Goal: Find specific page/section: Find specific page/section

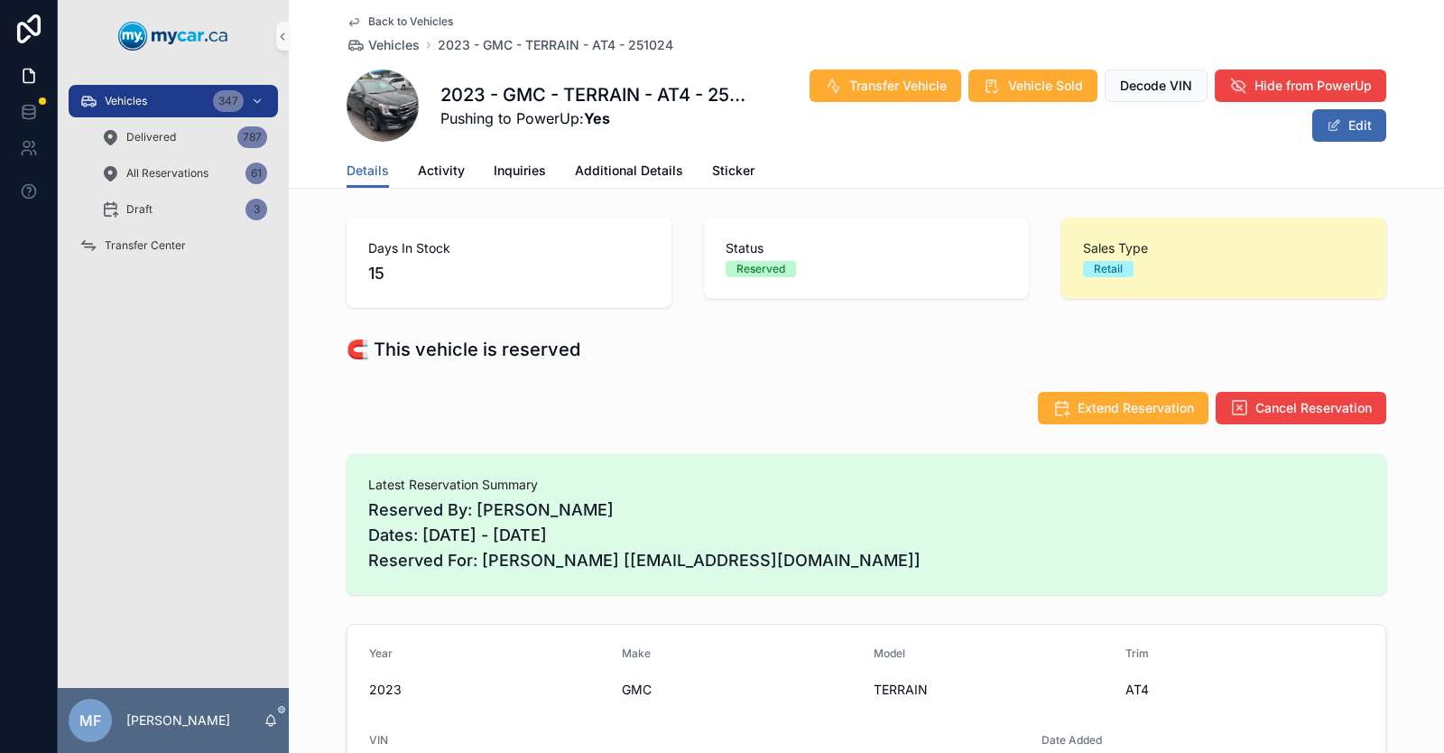
scroll to position [2001, 0]
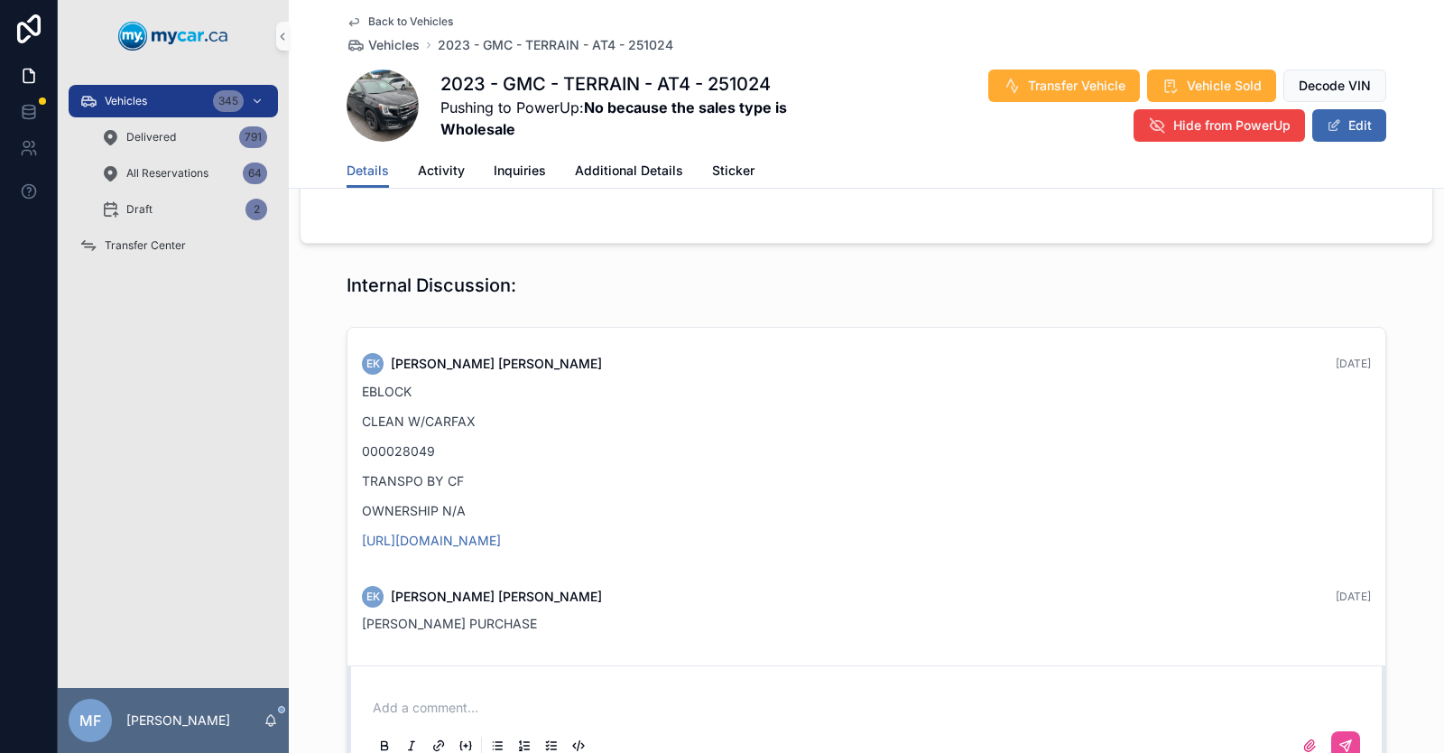
click at [813, 586] on div "EK [PERSON_NAME] [DATE]" at bounding box center [866, 597] width 1009 height 22
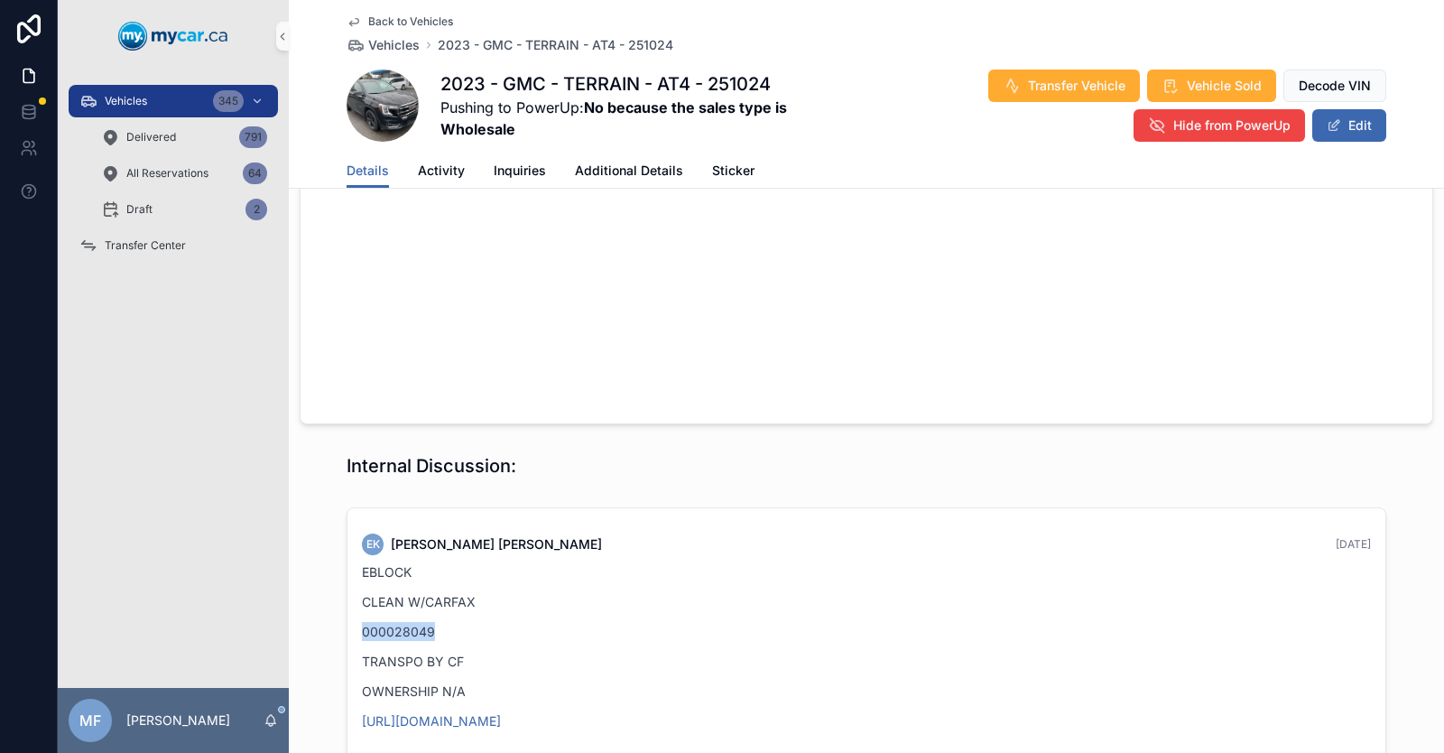
drag, startPoint x: 717, startPoint y: 439, endPoint x: 665, endPoint y: 436, distance: 52.5
click at [665, 562] on div "EBLOCK CLEAN W/CARFAX 000028049 TRANSPO BY CF OWNERSHIP N/A [URL][DOMAIN_NAME]" at bounding box center [866, 646] width 1009 height 168
drag, startPoint x: 606, startPoint y: 499, endPoint x: 511, endPoint y: 535, distance: 101.4
click at [562, 562] on div "EBLOCK CLEAN W/CARFAX 000028049 TRANSPO BY CF OWNERSHIP N/A [URL][DOMAIN_NAME]" at bounding box center [866, 646] width 1009 height 168
click at [219, 554] on div "Vehicles 345 Delivered 791 All Reservations 64 Draft 2 Transfer Center" at bounding box center [173, 379] width 231 height 615
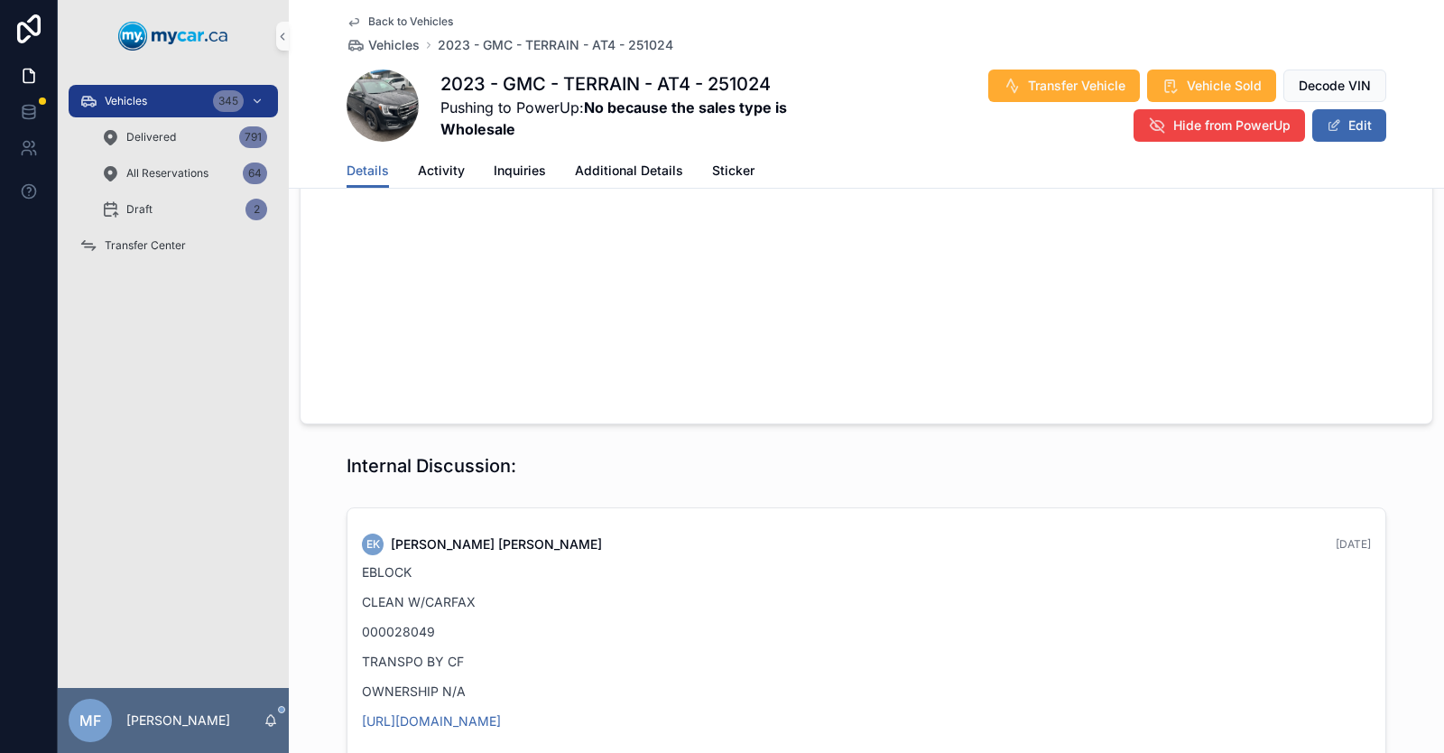
click at [221, 554] on div "Vehicles 345 Delivered 791 All Reservations 64 Draft 2 Transfer Center" at bounding box center [173, 379] width 231 height 615
drag, startPoint x: 463, startPoint y: 554, endPoint x: 620, endPoint y: 545, distance: 157.3
click at [618, 562] on div "EBLOCK CLEAN W/CARFAX 000028049 TRANSPO BY CF OWNERSHIP N/A [URL][DOMAIN_NAME]" at bounding box center [866, 646] width 1009 height 168
drag, startPoint x: 638, startPoint y: 532, endPoint x: 264, endPoint y: 362, distance: 410.3
click at [594, 562] on div "EBLOCK CLEAN W/CARFAX 000028049 TRANSPO BY CF OWNERSHIP N/A [URL][DOMAIN_NAME]" at bounding box center [866, 646] width 1009 height 168
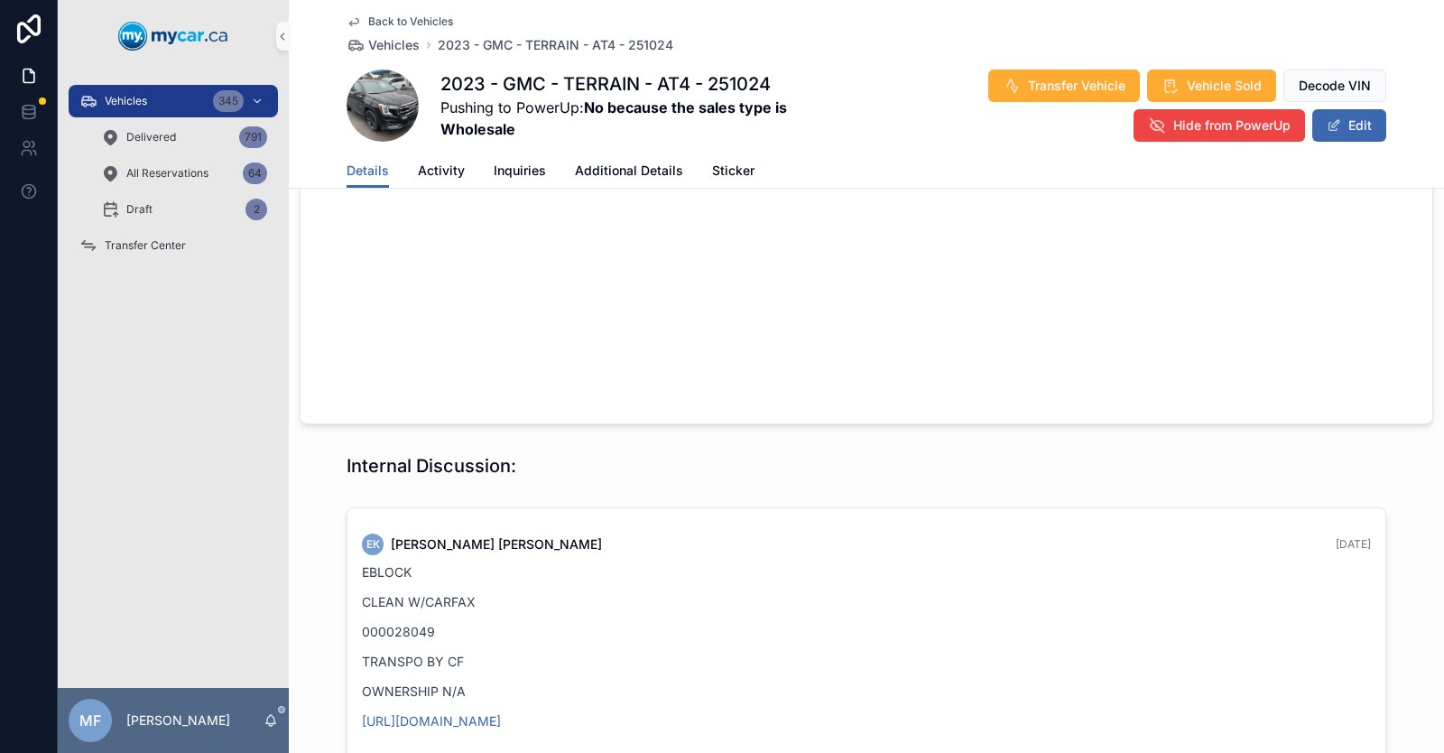
drag, startPoint x: 264, startPoint y: 362, endPoint x: 238, endPoint y: 332, distance: 39.6
click at [253, 350] on div "Vehicles 345 Delivered 791 All Reservations 64 Draft 2 Transfer Center" at bounding box center [173, 379] width 231 height 615
drag, startPoint x: 238, startPoint y: 332, endPoint x: 202, endPoint y: 253, distance: 87.2
click at [202, 253] on div "Vehicles 345 Delivered 791 All Reservations 64 Draft 2 Transfer Center" at bounding box center [173, 379] width 231 height 615
drag, startPoint x: 192, startPoint y: 263, endPoint x: 189, endPoint y: 250, distance: 13.1
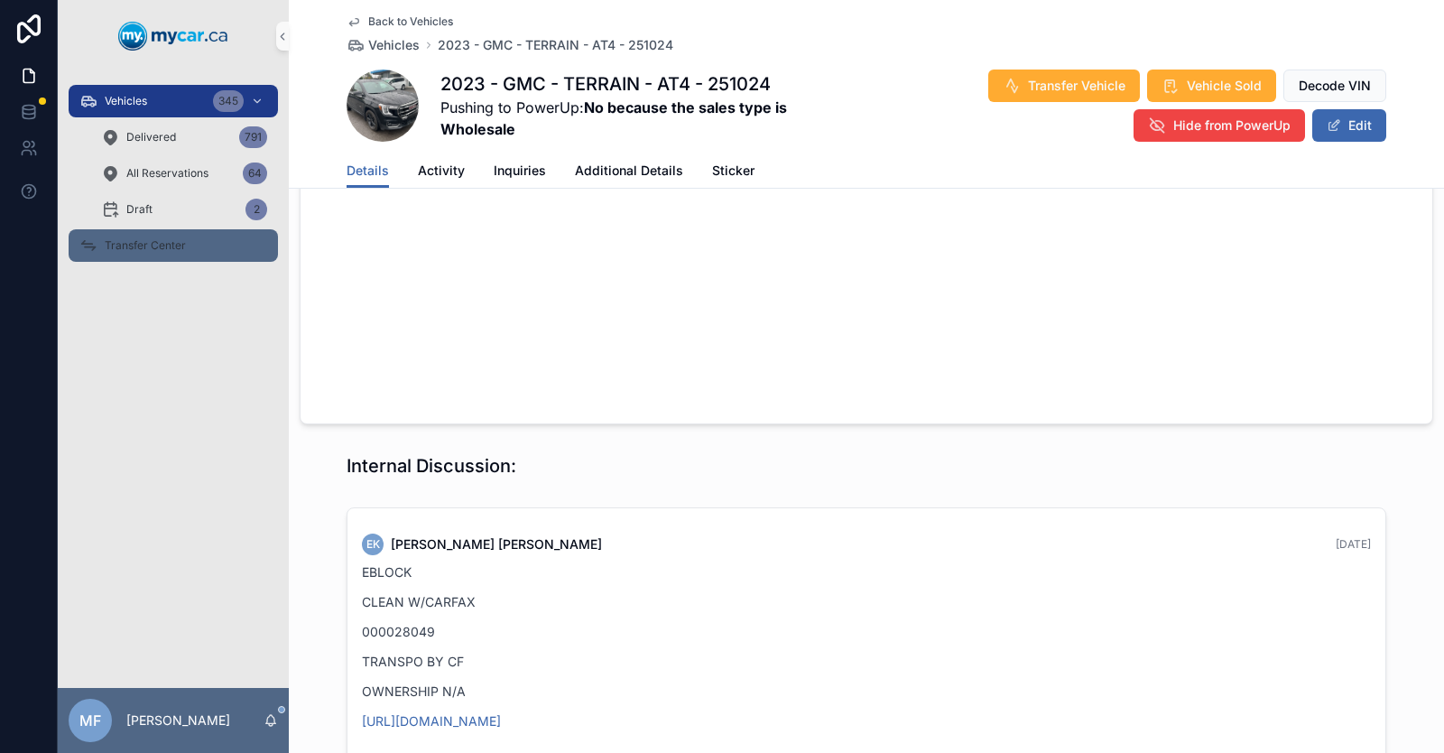
click at [193, 262] on div "Transfer Center" at bounding box center [173, 245] width 231 height 36
drag, startPoint x: 190, startPoint y: 252, endPoint x: 179, endPoint y: 253, distance: 10.9
click at [189, 252] on div "Transfer Center" at bounding box center [173, 245] width 188 height 29
click at [184, 256] on div "Vehicles 345 Delivered 791 All Reservations 64 Draft 2 Transfer Center" at bounding box center [173, 379] width 231 height 615
click at [179, 253] on div "Vehicles 345 Delivered 791 All Reservations 64 Draft 2 Transfer Center" at bounding box center [173, 379] width 231 height 615
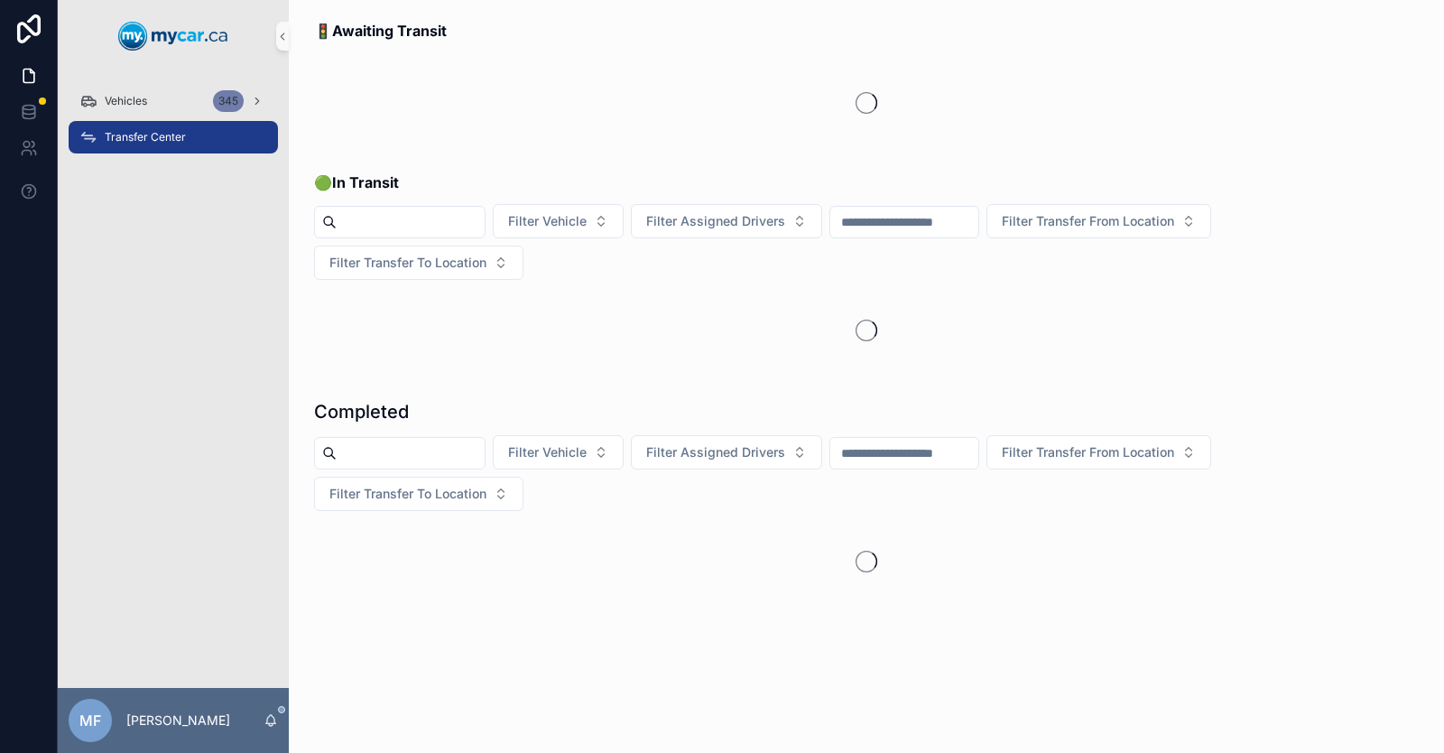
click at [179, 253] on div "Vehicles [STREET_ADDRESS]" at bounding box center [173, 379] width 231 height 615
click at [180, 254] on div "Vehicles [STREET_ADDRESS]" at bounding box center [173, 379] width 231 height 615
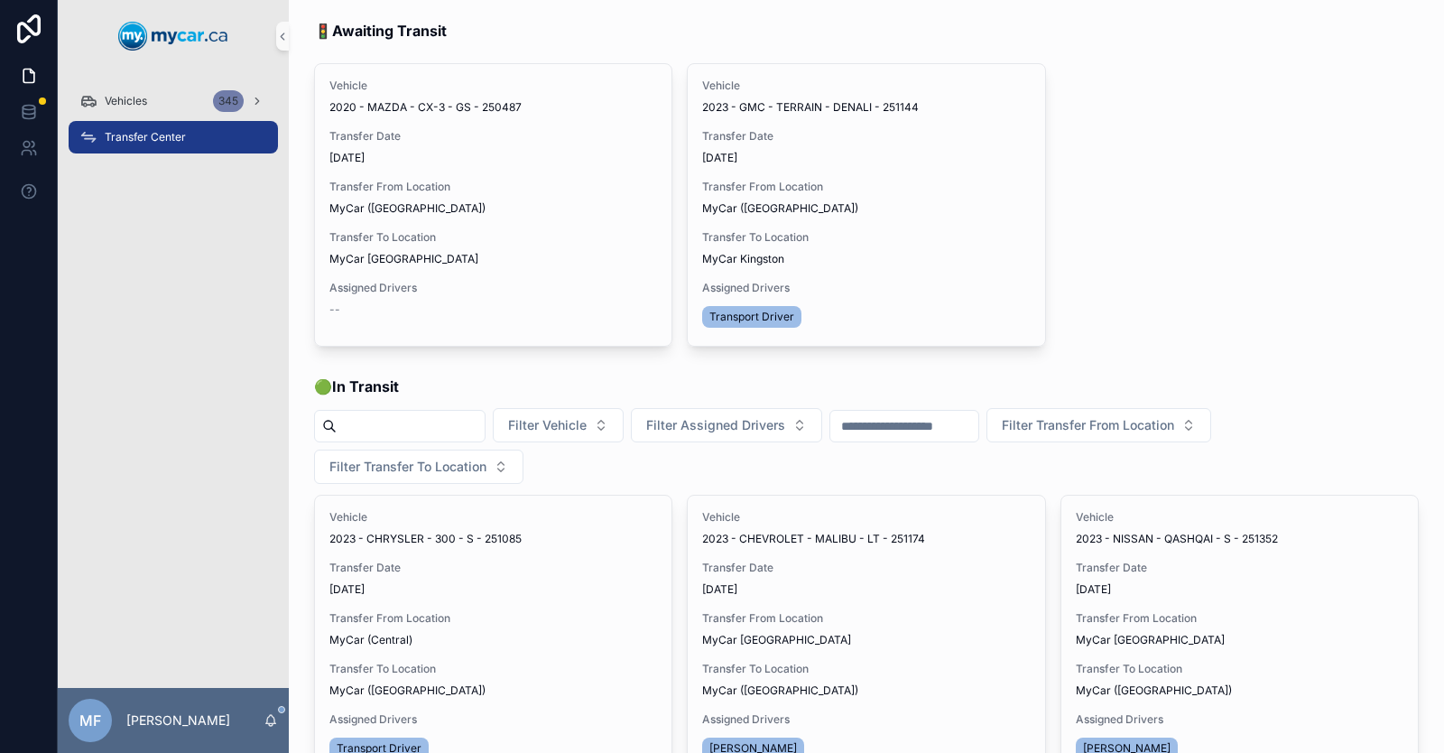
scroll to position [814, 0]
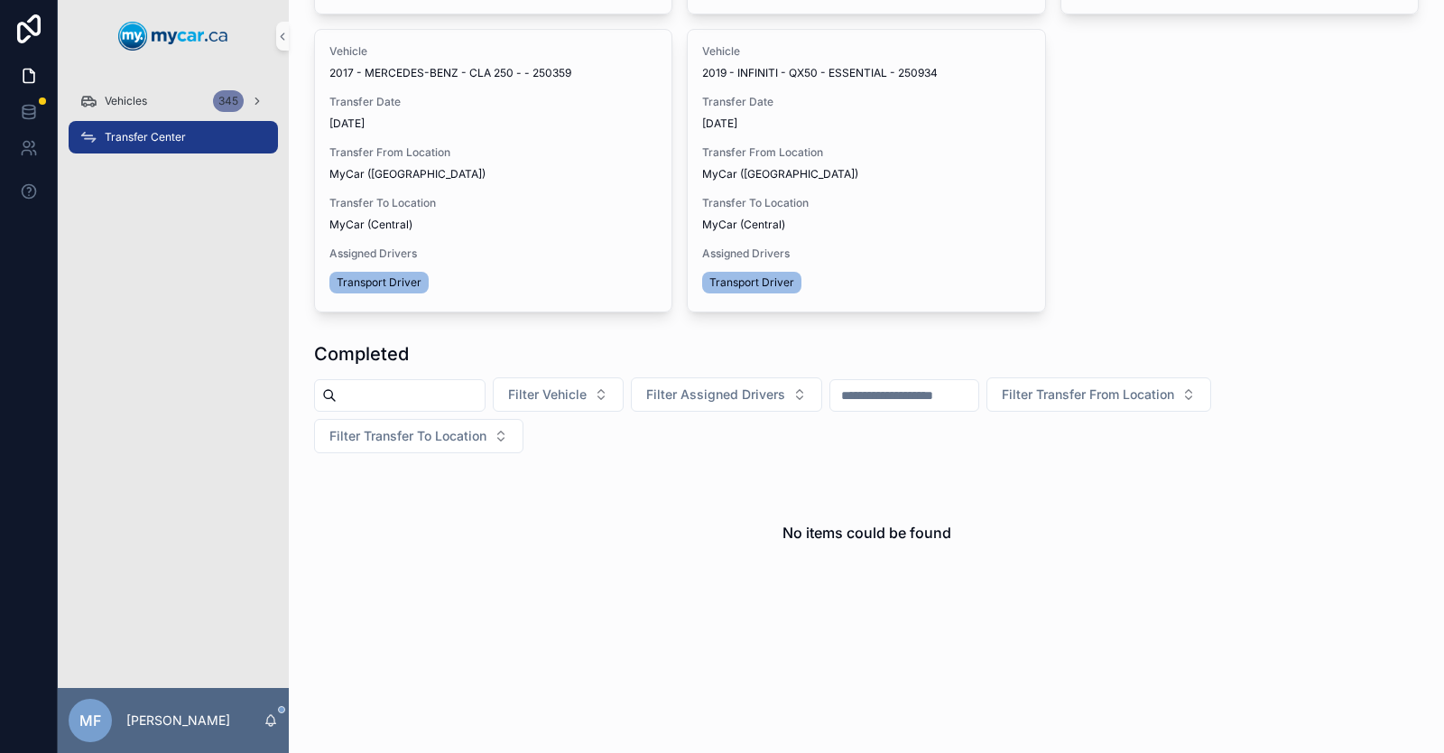
click at [181, 255] on div "Vehicles [STREET_ADDRESS]" at bounding box center [173, 379] width 231 height 615
click at [221, 266] on div "Vehicles [STREET_ADDRESS]" at bounding box center [173, 379] width 231 height 615
click at [221, 268] on div "Vehicles [STREET_ADDRESS]" at bounding box center [173, 379] width 231 height 615
click at [135, 116] on link "Vehicles 345" at bounding box center [173, 101] width 209 height 32
click at [184, 98] on div "Vehicles 345" at bounding box center [173, 101] width 188 height 29
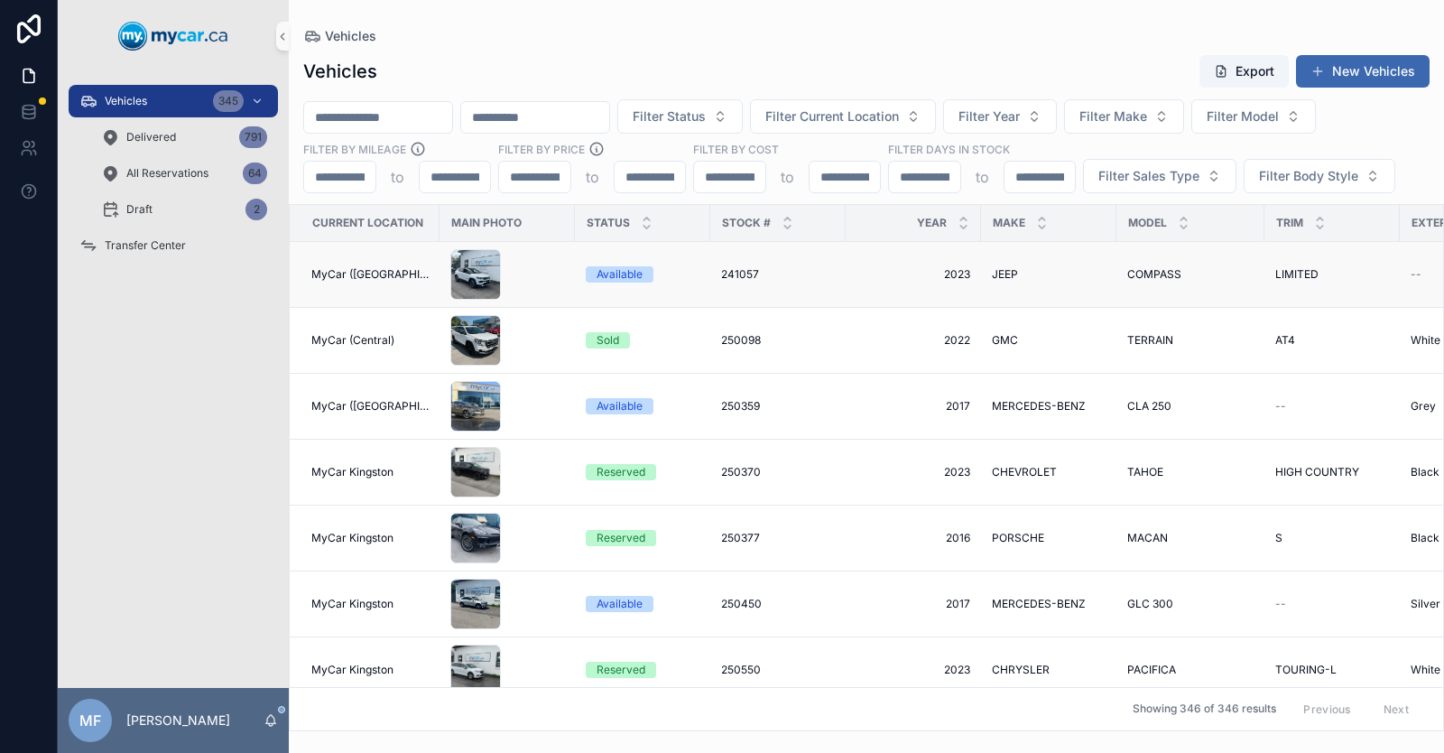
click at [372, 280] on span "MyCar ([GEOGRAPHIC_DATA])" at bounding box center [369, 274] width 117 height 14
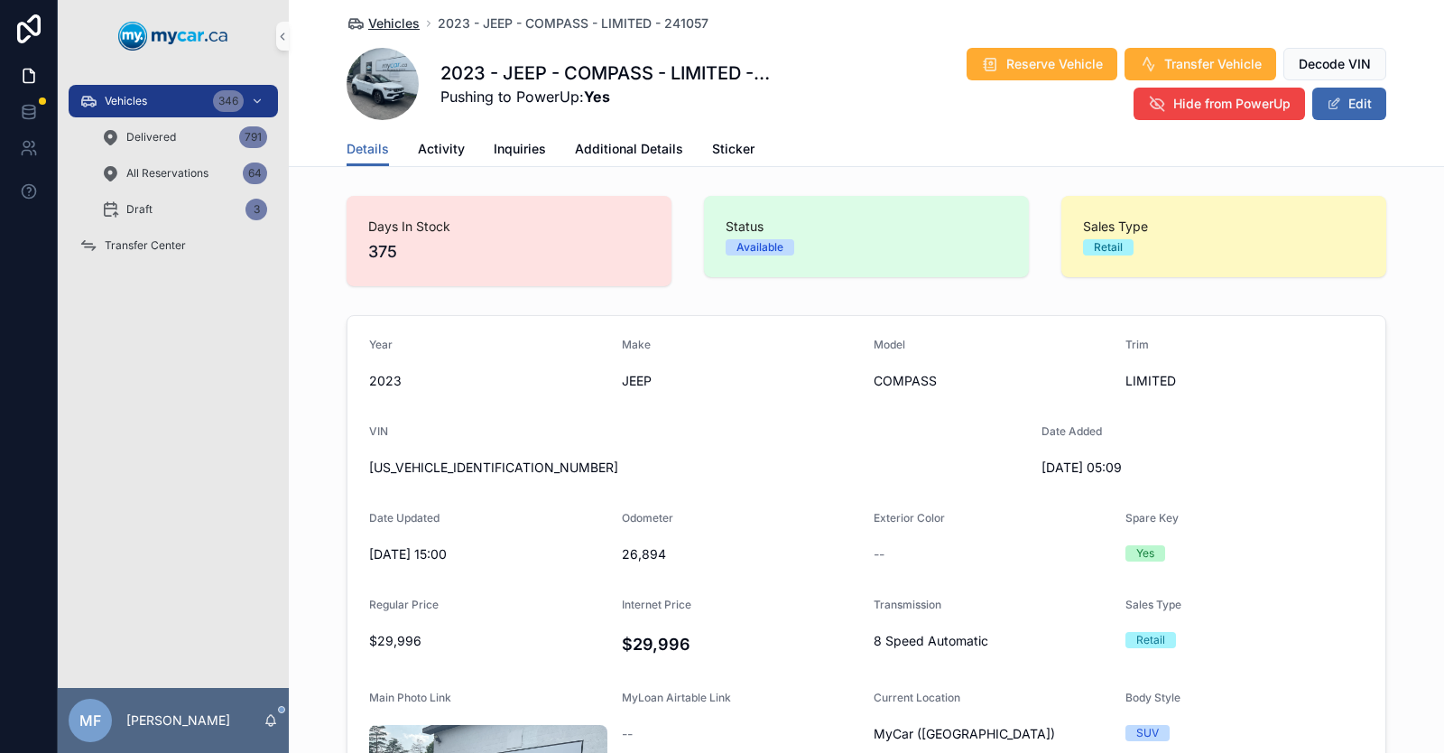
click at [395, 25] on span "Vehicles" at bounding box center [393, 23] width 51 height 18
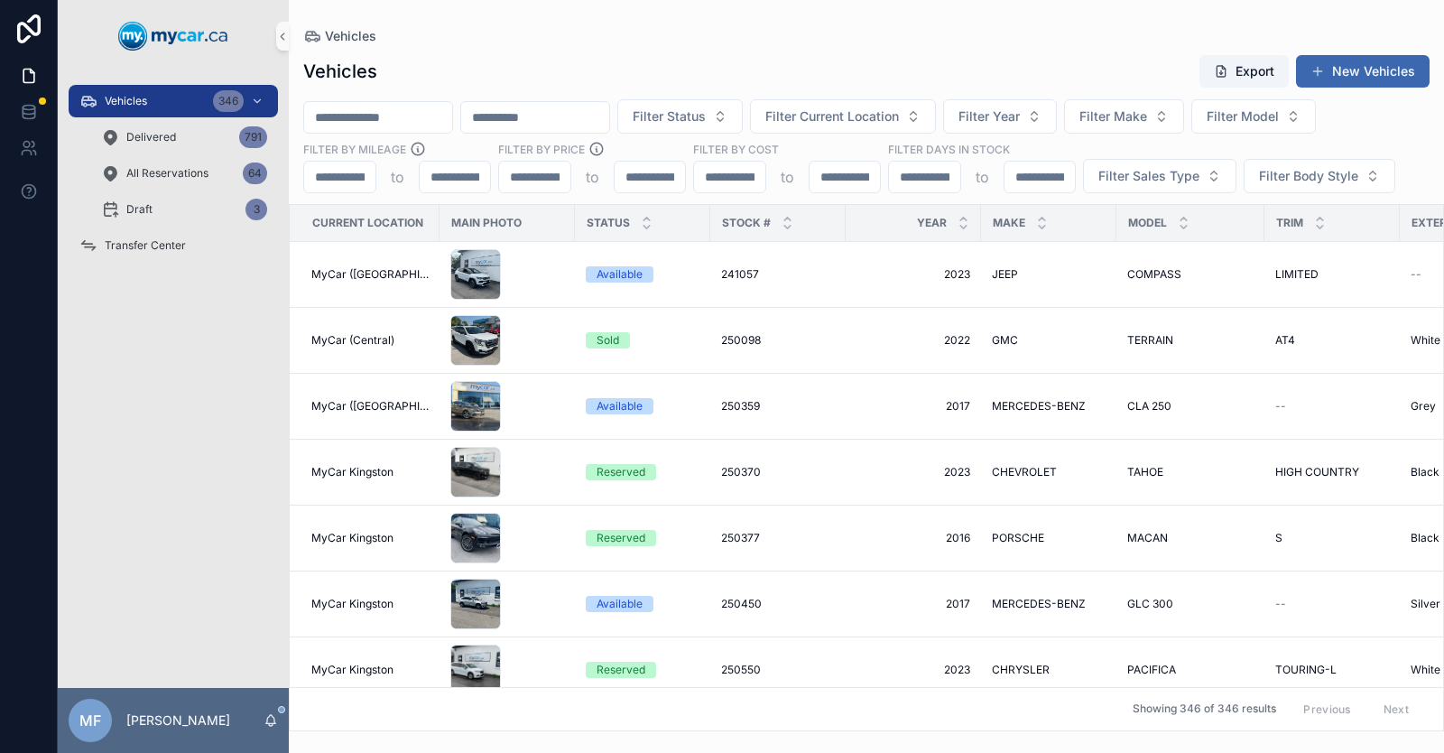
click at [337, 115] on input "scrollable content" at bounding box center [378, 117] width 148 height 25
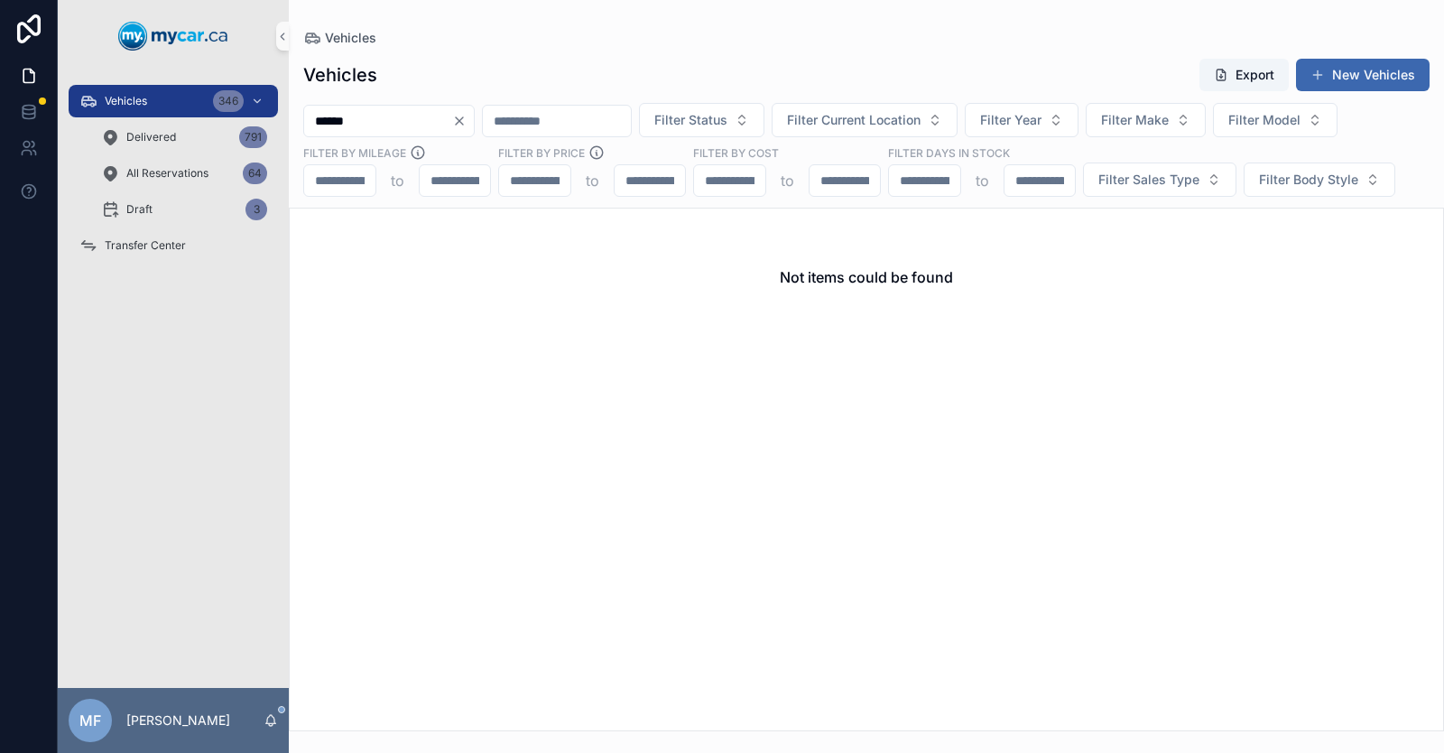
type input "******"
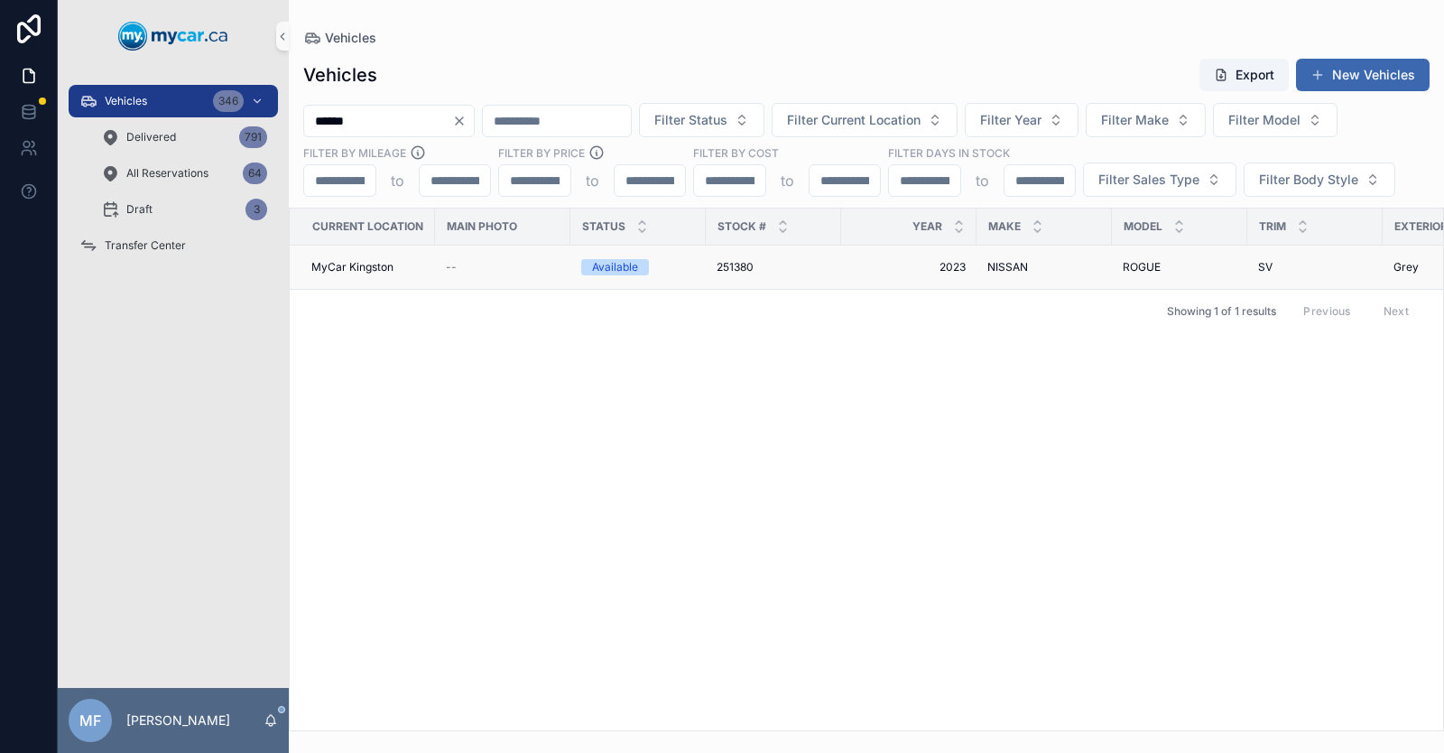
click at [733, 261] on span "251380" at bounding box center [735, 267] width 37 height 14
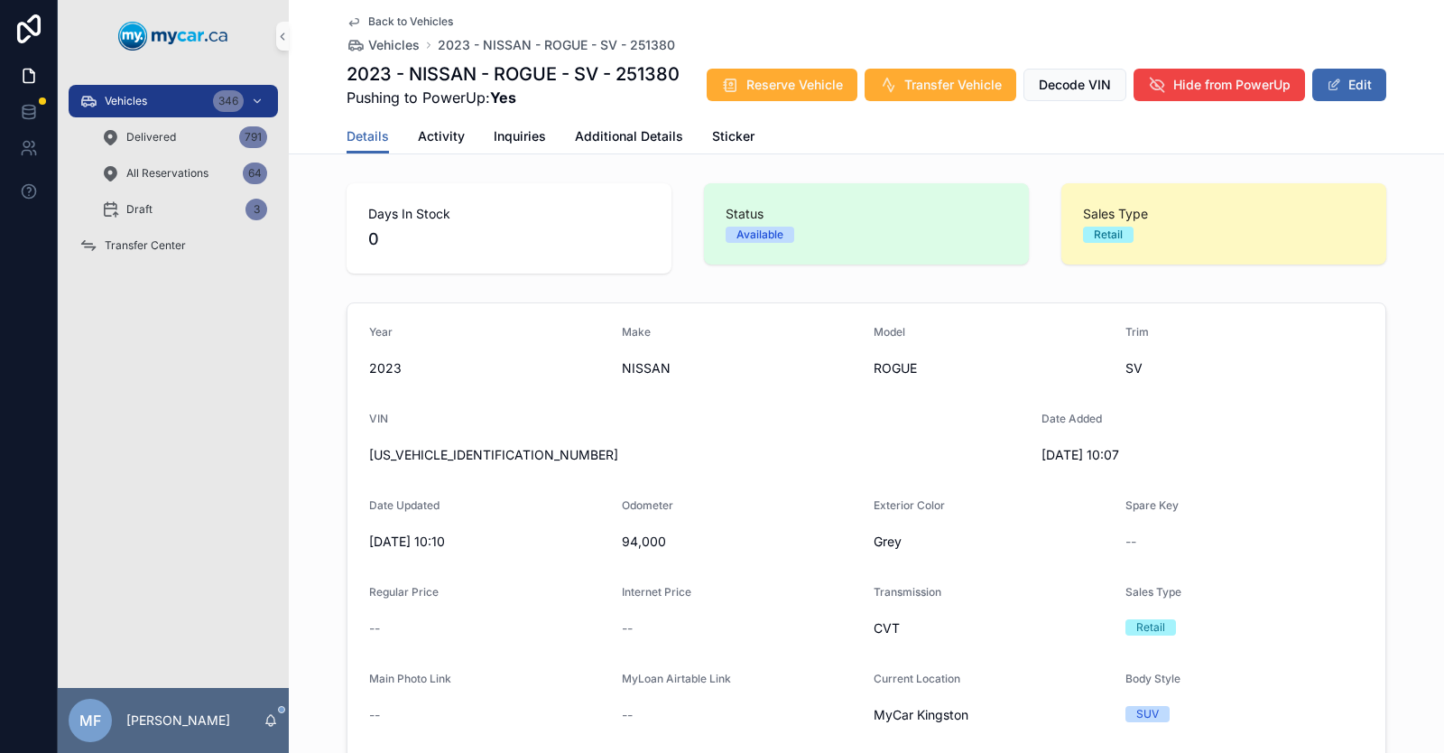
click at [393, 23] on span "Back to Vehicles" at bounding box center [410, 21] width 85 height 14
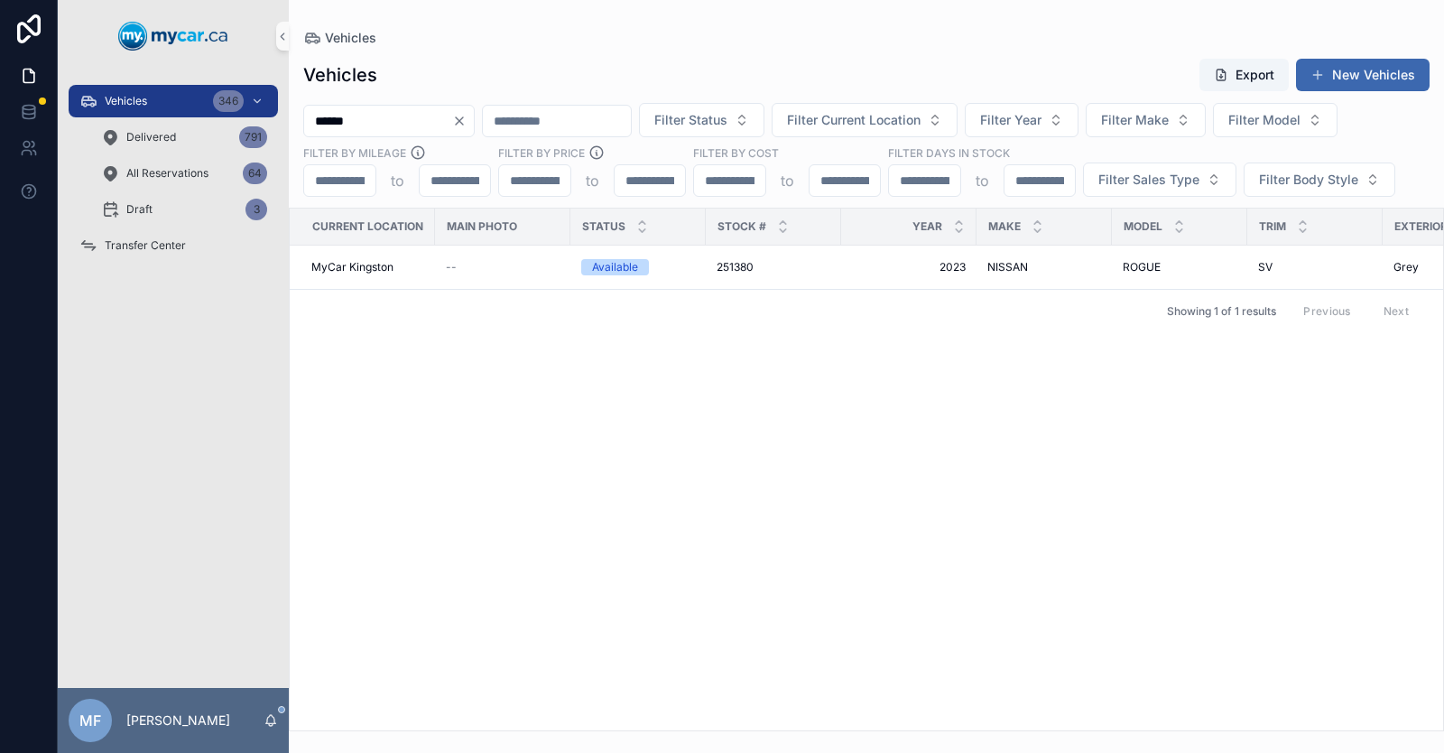
click at [398, 116] on input "******" at bounding box center [378, 120] width 148 height 25
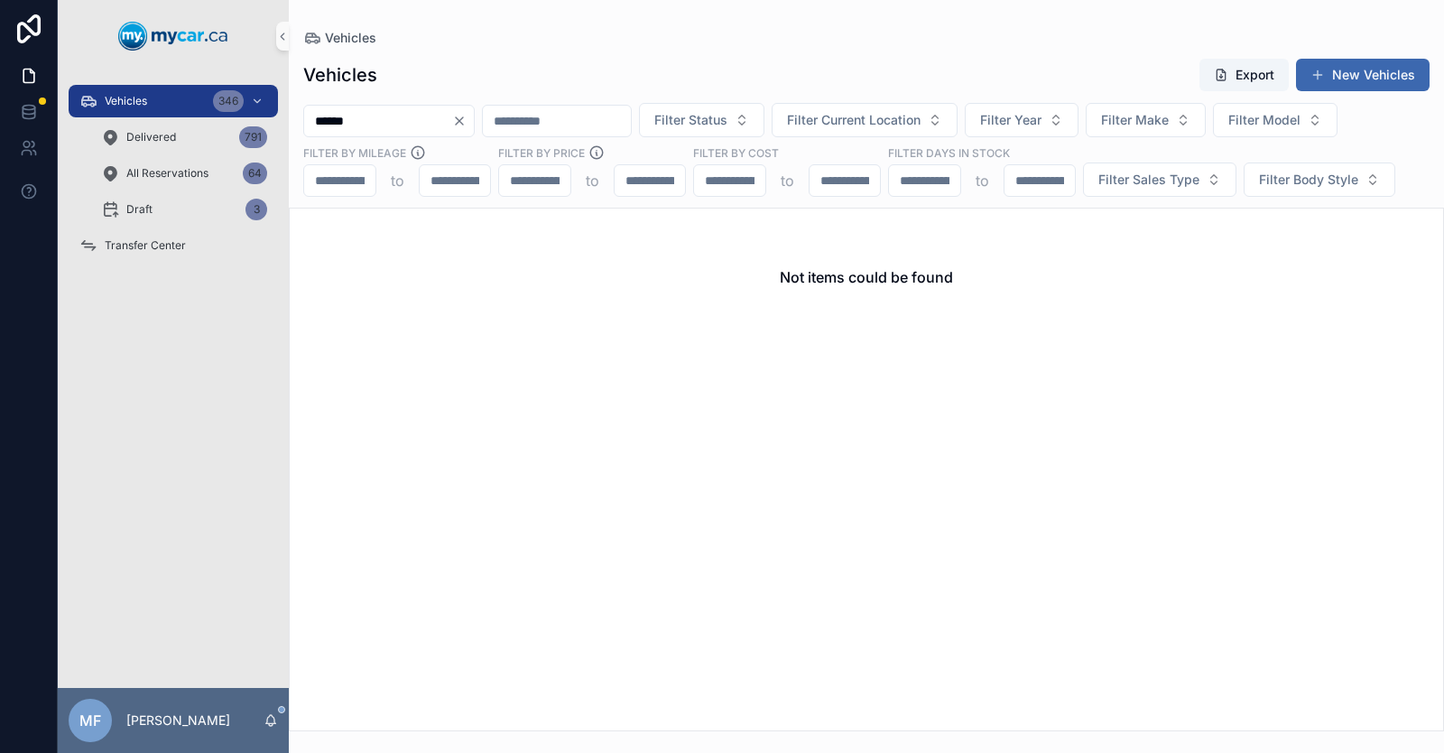
click at [338, 119] on input "******" at bounding box center [378, 120] width 148 height 25
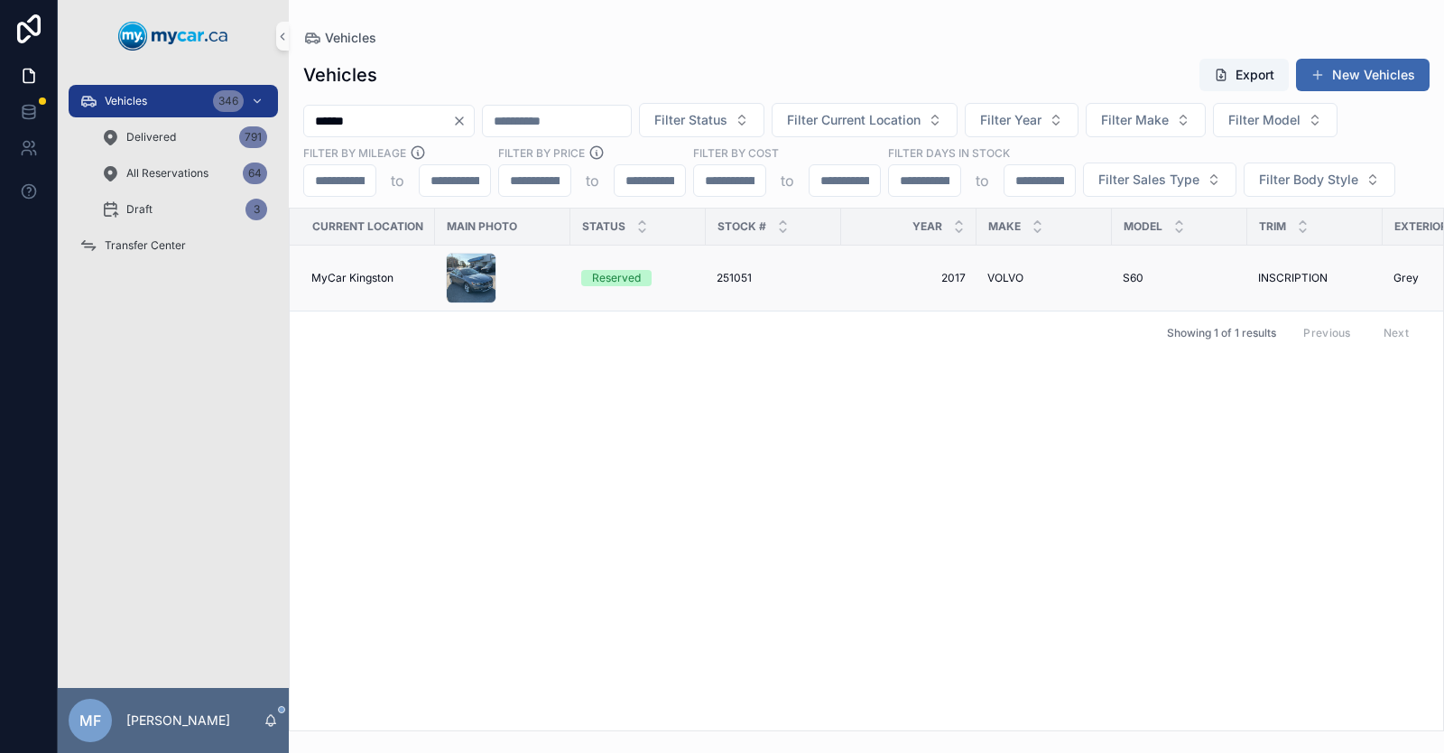
type input "******"
click at [727, 280] on span "251051" at bounding box center [734, 278] width 35 height 14
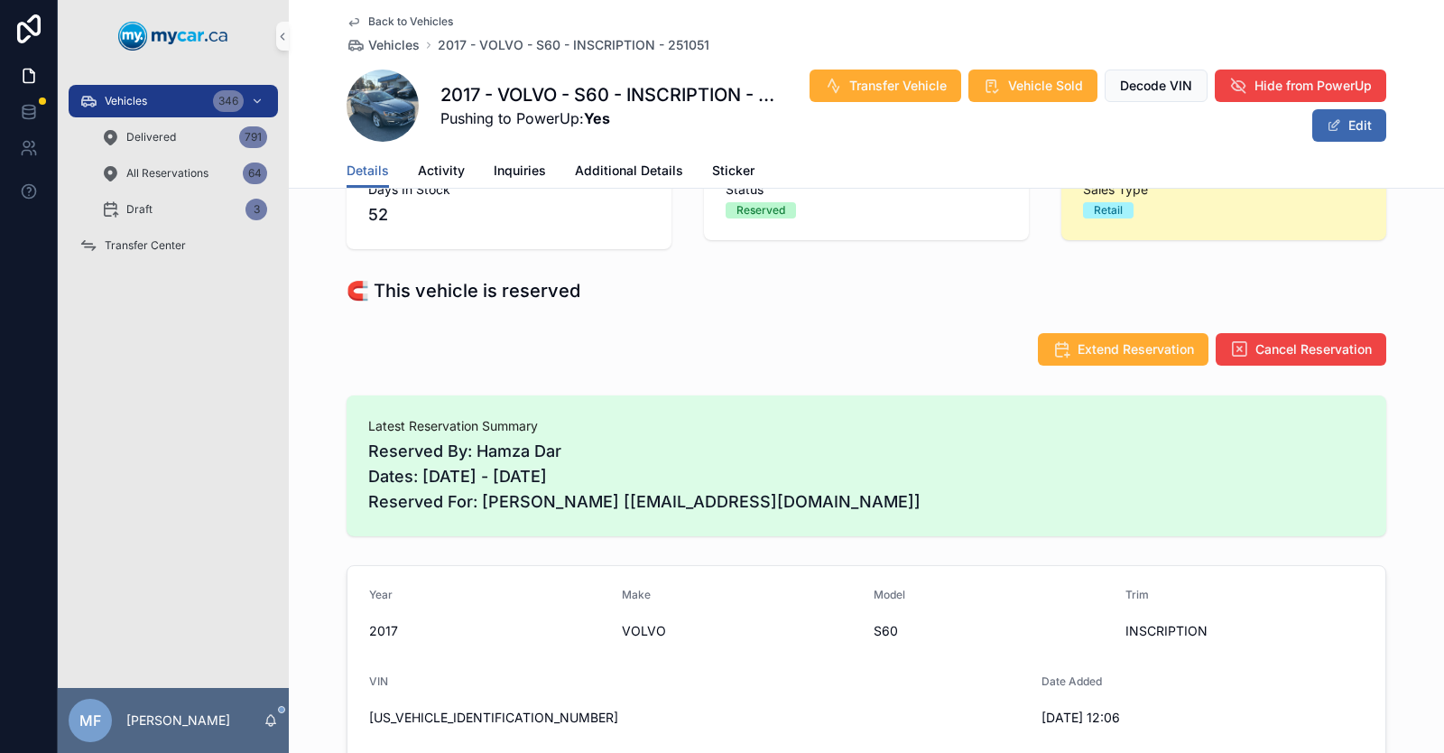
scroll to position [90, 0]
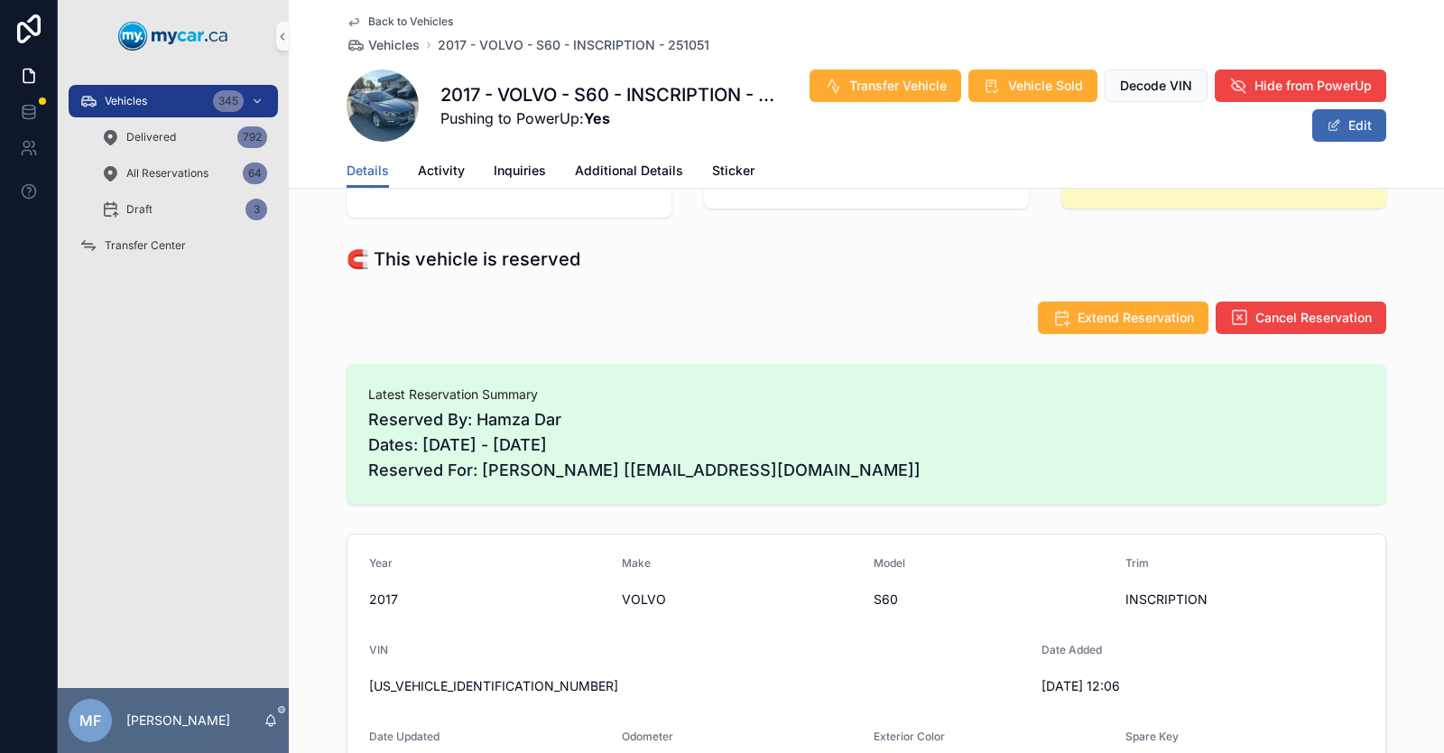
click at [350, 19] on icon "scrollable content" at bounding box center [353, 22] width 9 height 7
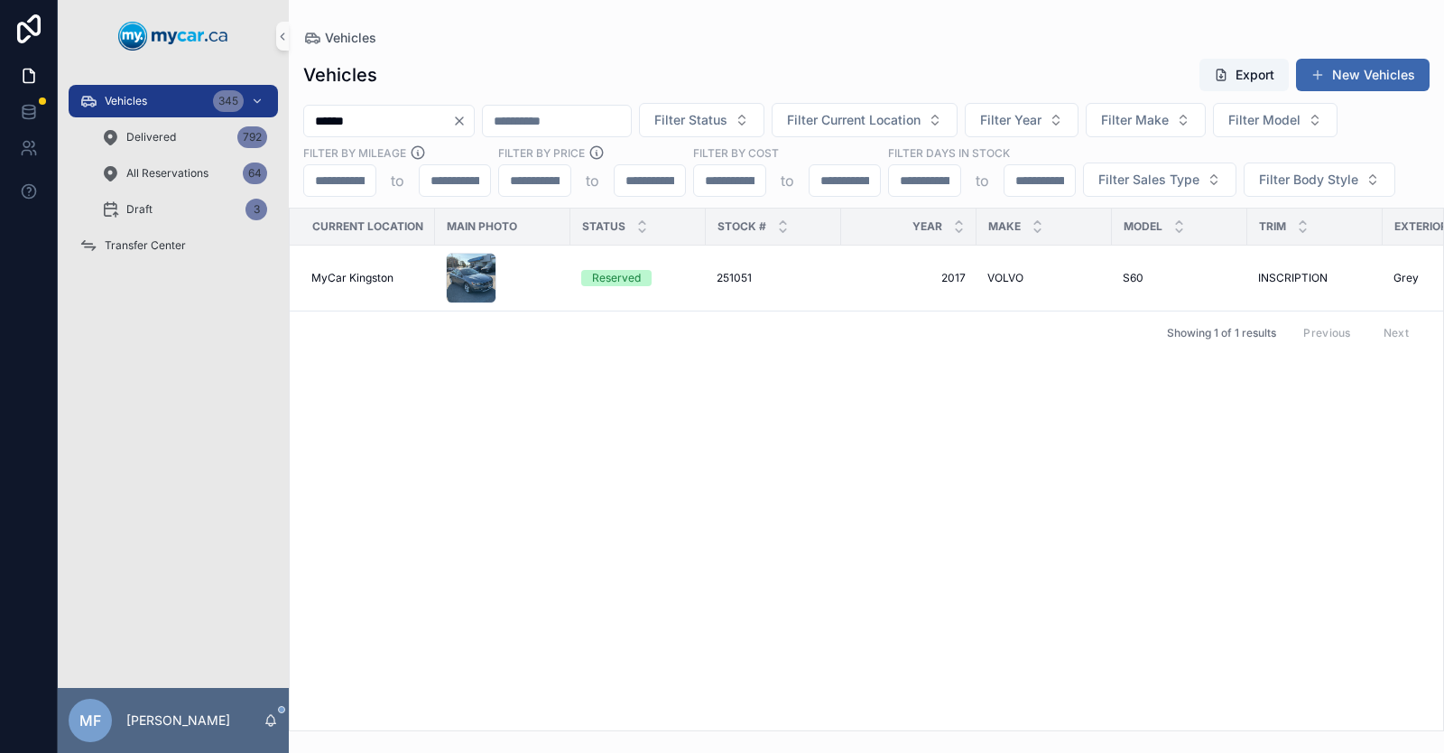
click at [467, 125] on icon "Clear" at bounding box center [459, 121] width 14 height 14
